Goal: Navigation & Orientation: Find specific page/section

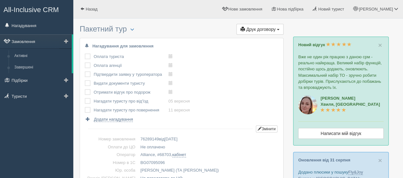
click at [25, 41] on link "Замовлення" at bounding box center [36, 41] width 72 height 14
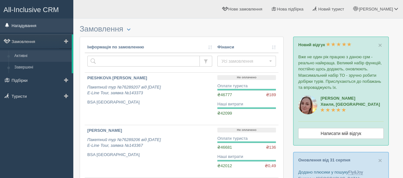
click at [23, 25] on link "Нагадування" at bounding box center [36, 25] width 73 height 14
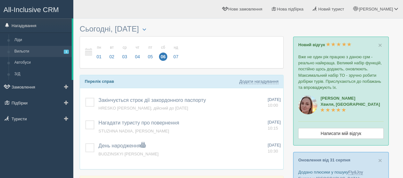
click at [20, 53] on link "Вильоти 1" at bounding box center [41, 51] width 60 height 11
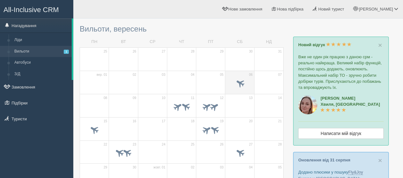
click at [233, 77] on div at bounding box center [239, 83] width 22 height 13
